Goal: Information Seeking & Learning: Learn about a topic

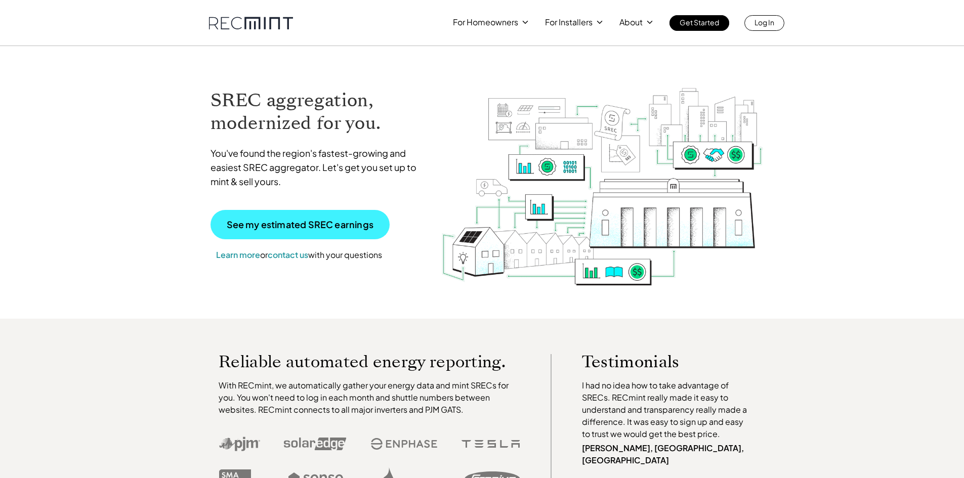
click at [321, 224] on p "See my estimated SREC earnings" at bounding box center [300, 224] width 147 height 9
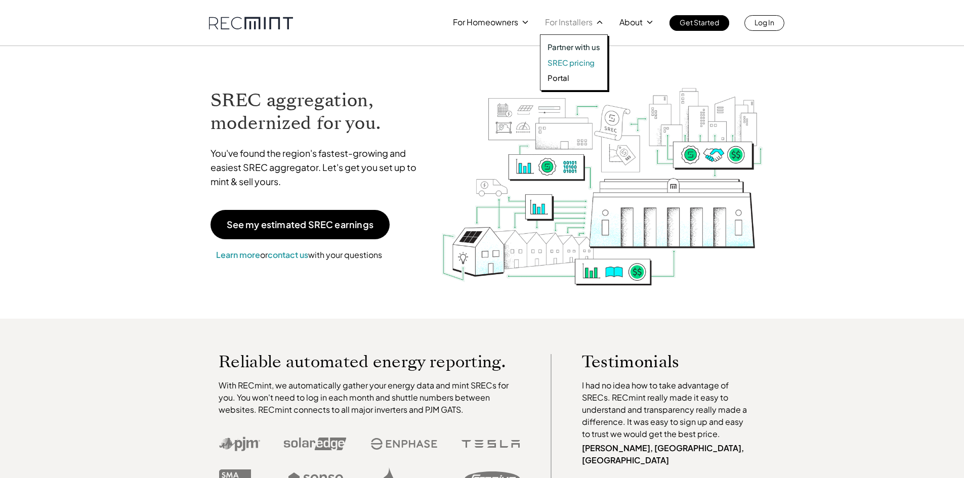
click at [563, 62] on p "SREC pricing" at bounding box center [571, 63] width 47 height 10
